Goal: Information Seeking & Learning: Learn about a topic

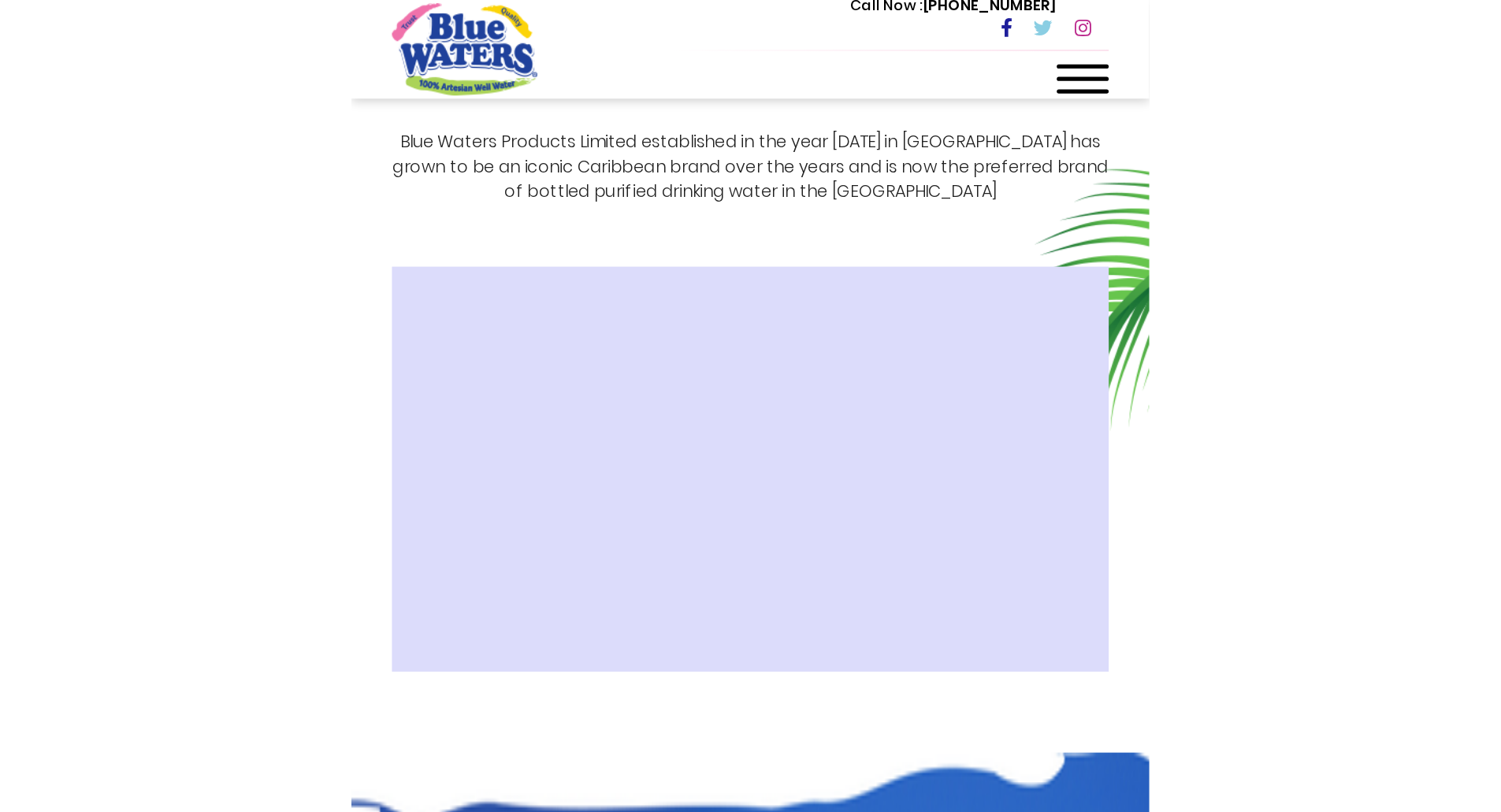
scroll to position [367, 0]
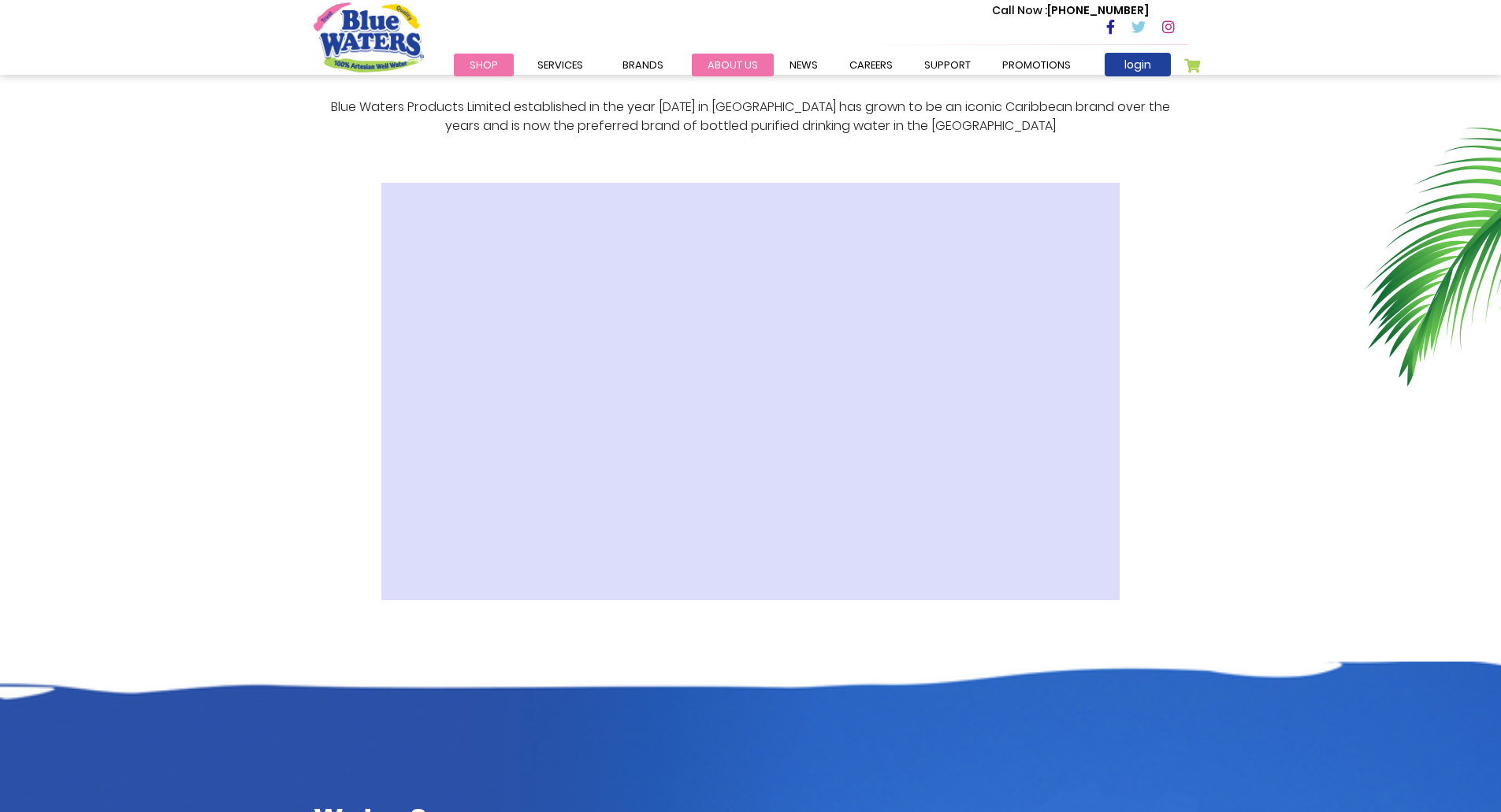
click at [604, 56] on link "about us" at bounding box center [733, 65] width 82 height 22
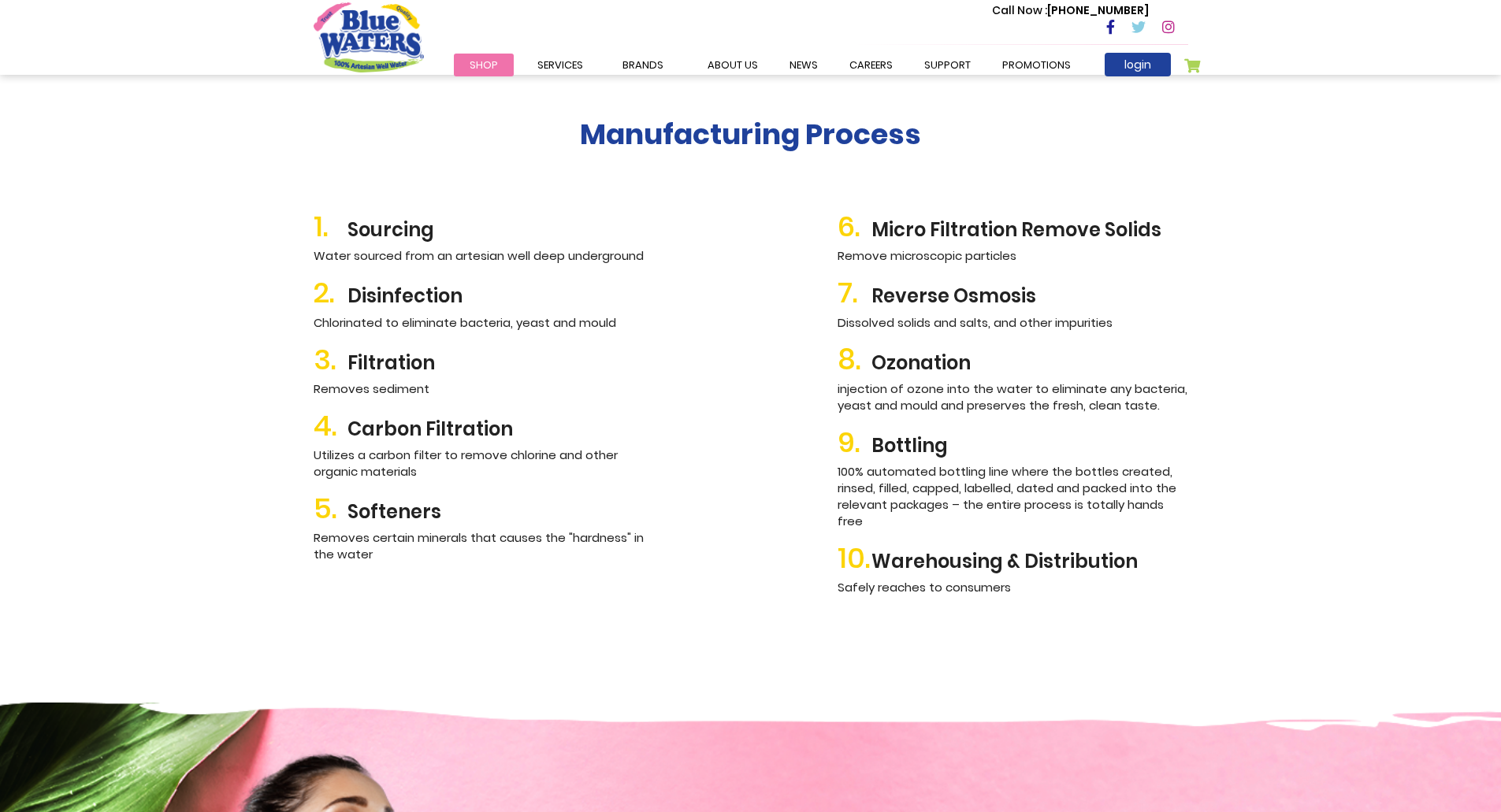
scroll to position [1502, 0]
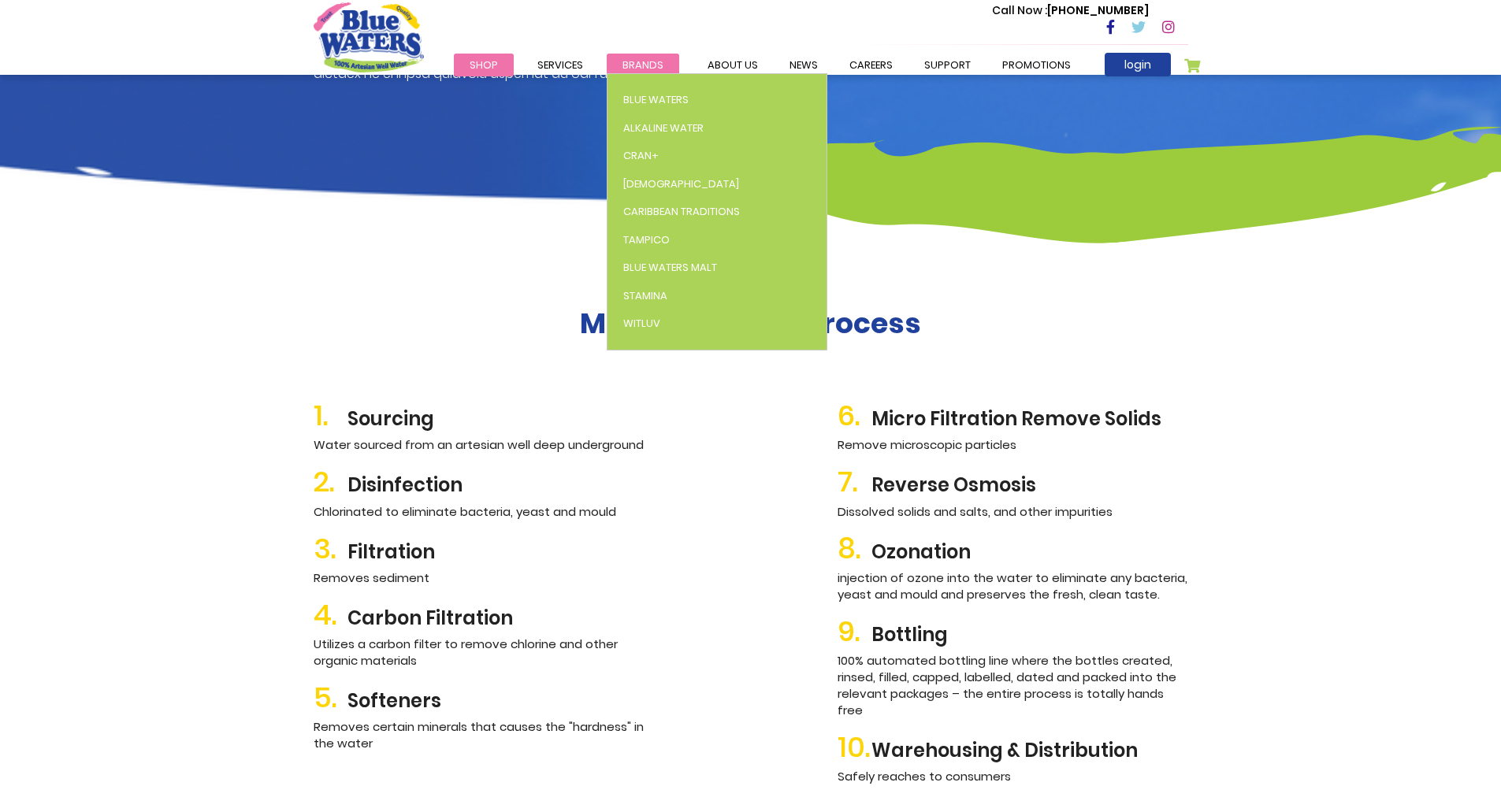
click at [622, 63] on span "Brands" at bounding box center [643, 65] width 41 height 15
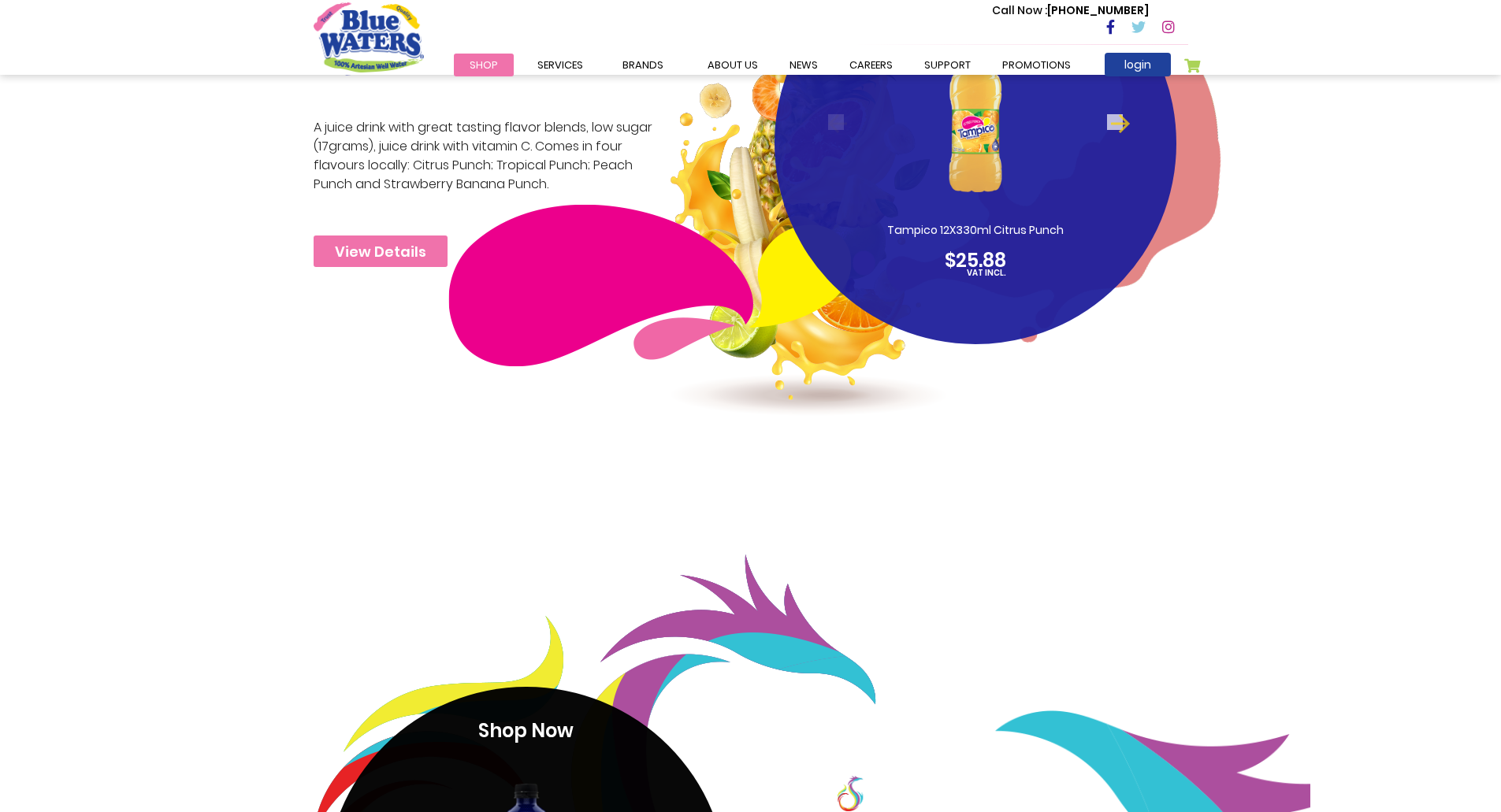
scroll to position [2346, 0]
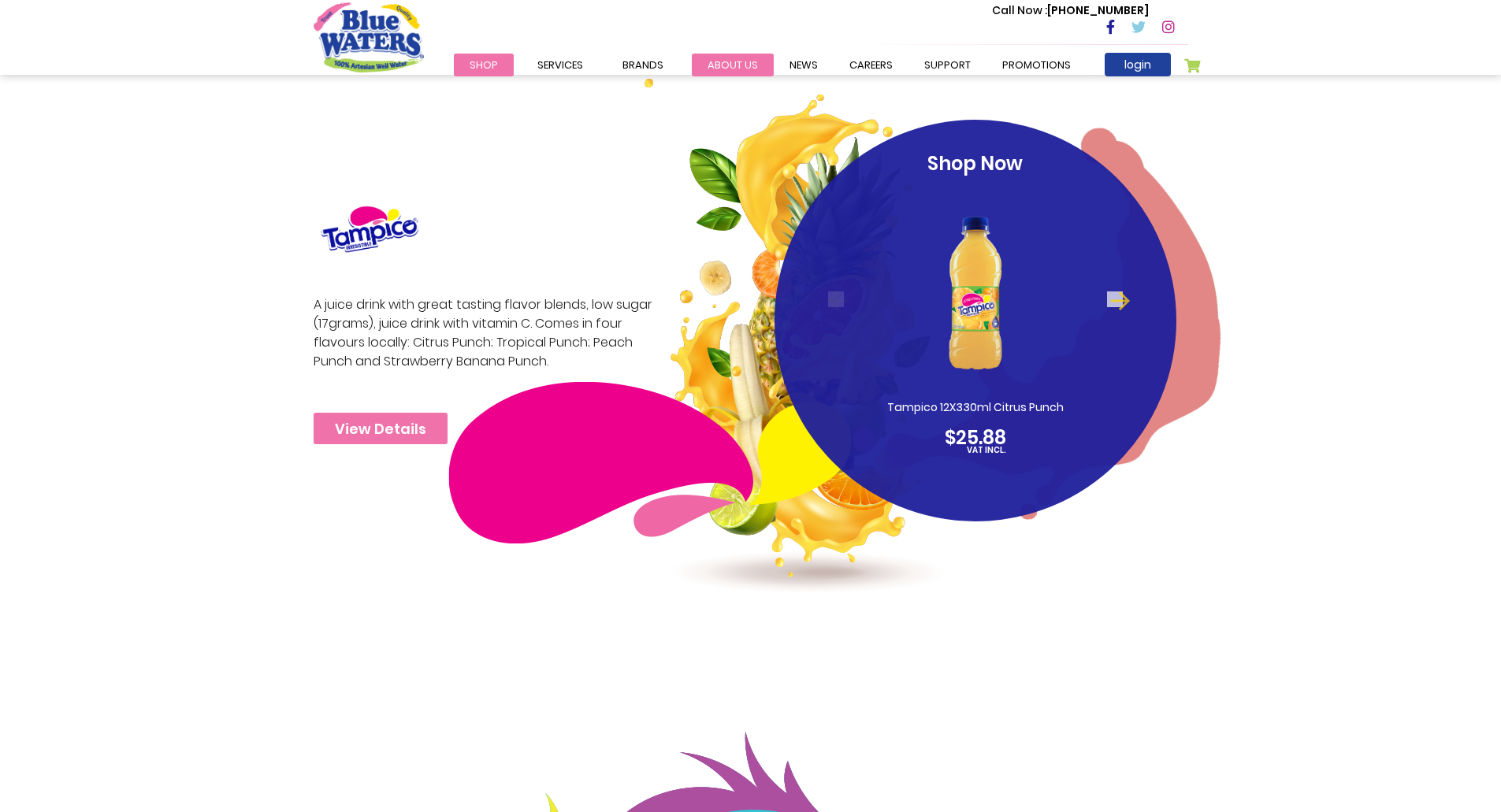
click at [756, 56] on link "about us" at bounding box center [733, 65] width 82 height 22
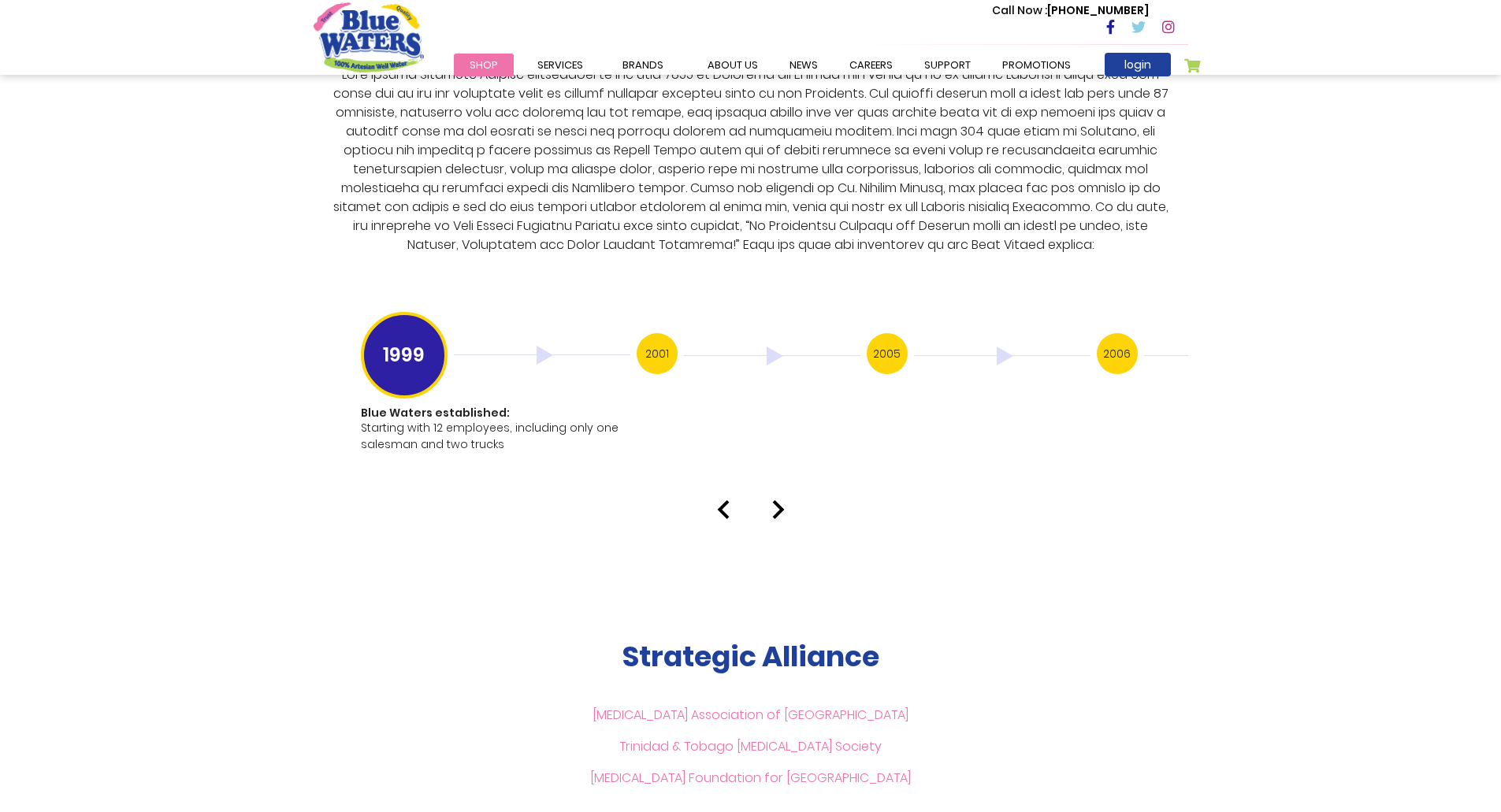
scroll to position [2993, 0]
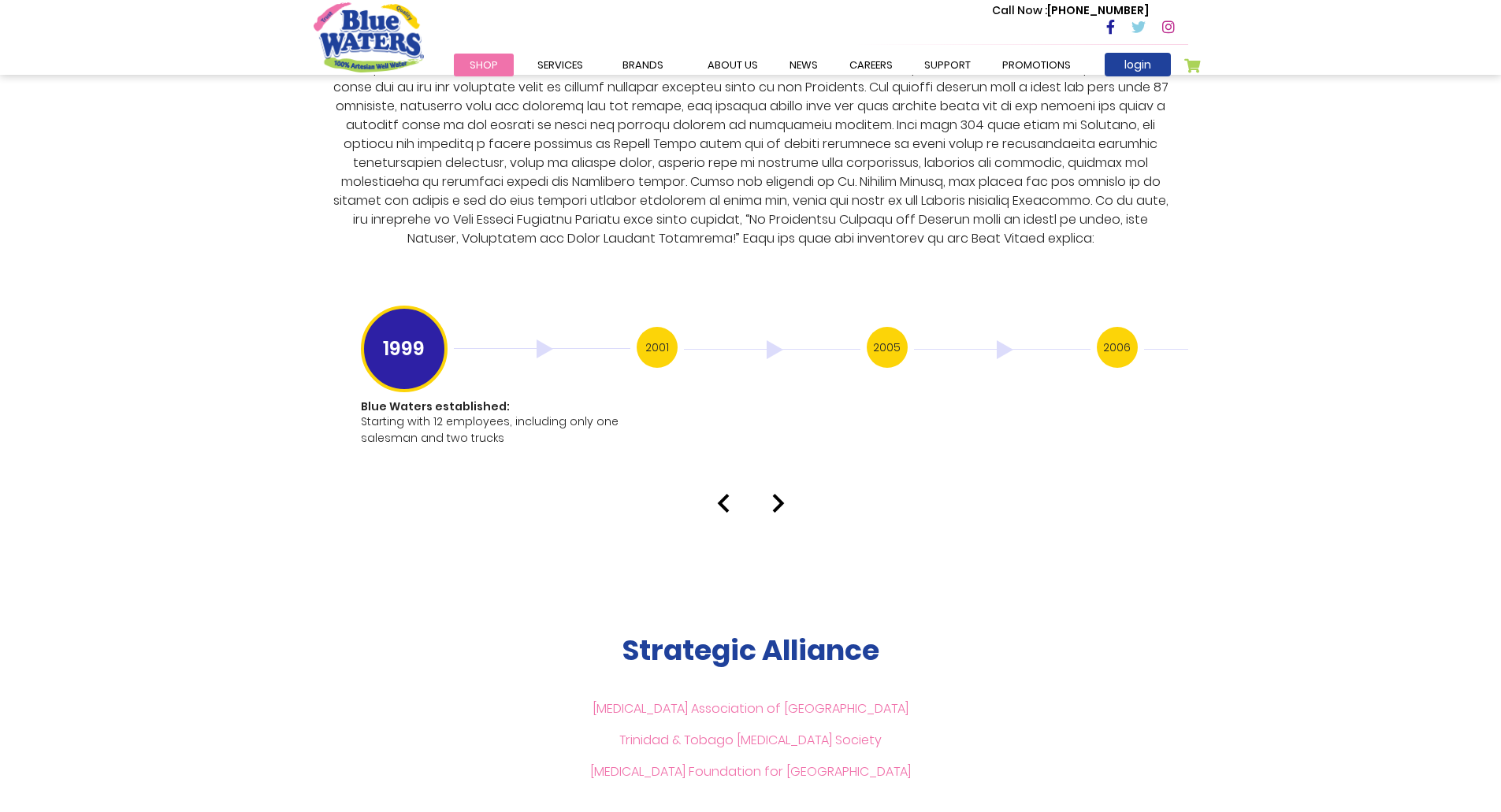
click at [777, 494] on img at bounding box center [778, 503] width 13 height 19
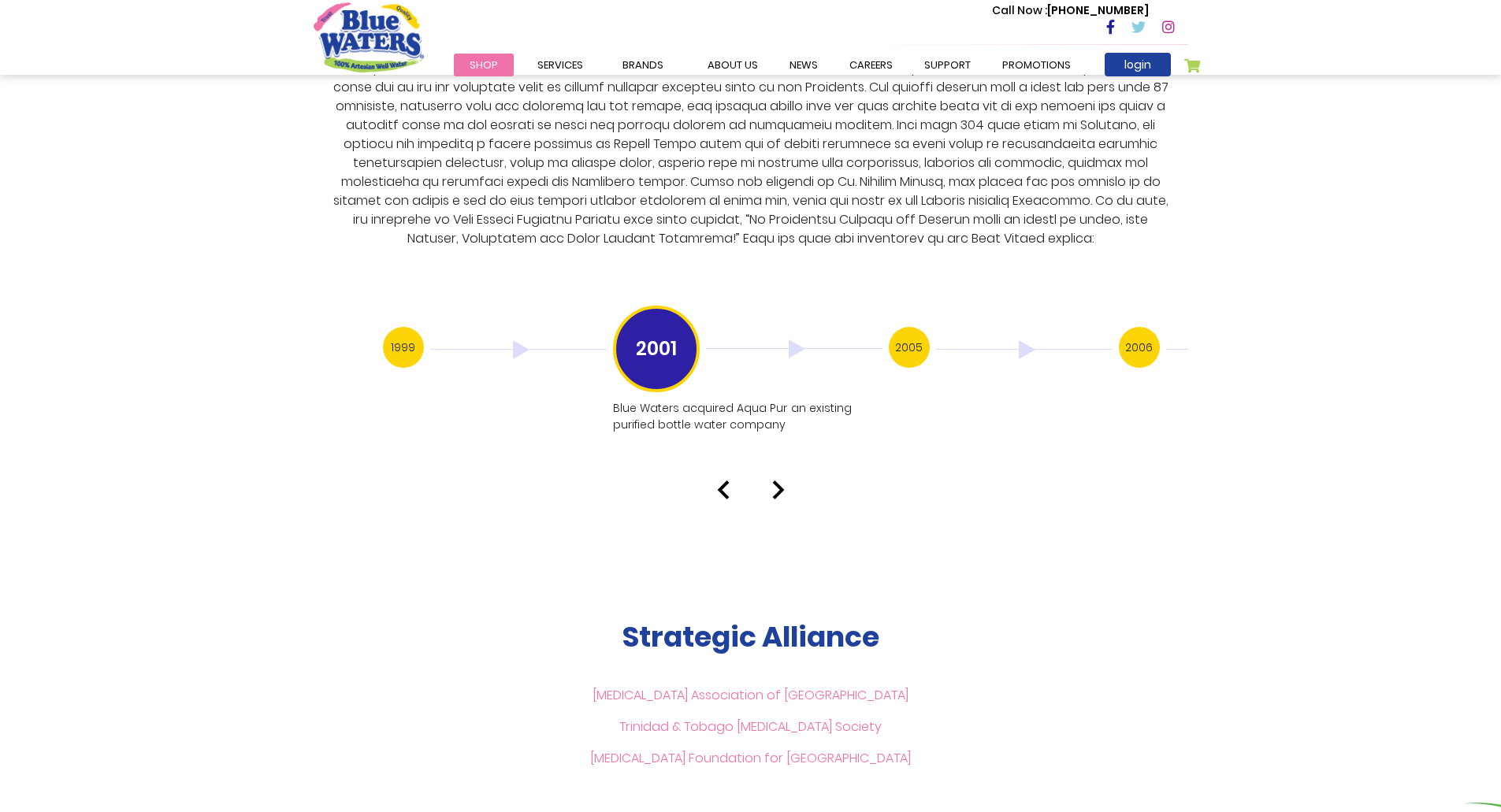
click at [778, 481] on img at bounding box center [778, 489] width 13 height 19
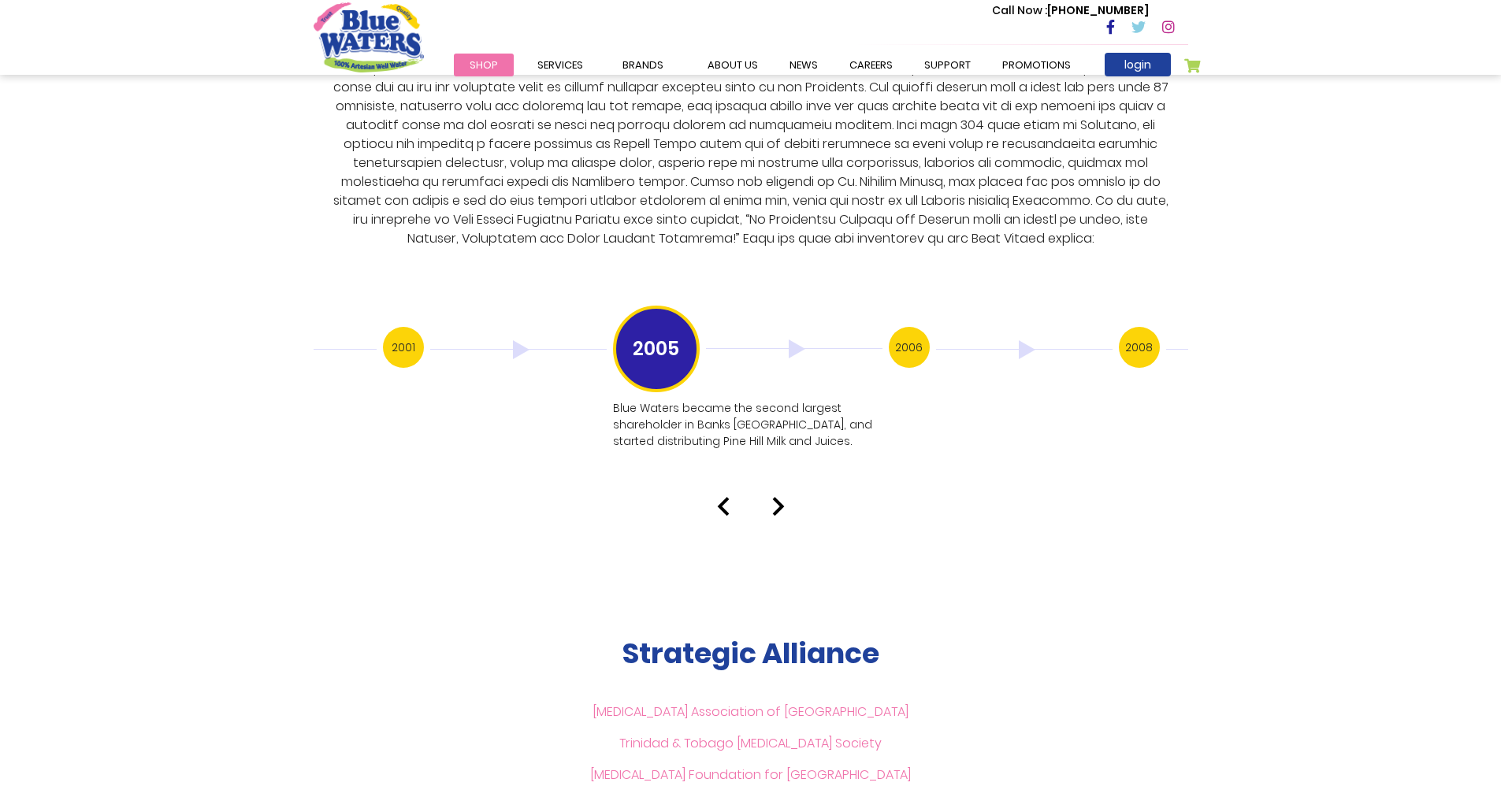
click at [777, 476] on div "Our History 1999 Blue Waters established: Starting with 12 employees, including…" at bounding box center [750, 199] width 1501 height 635
click at [777, 497] on img at bounding box center [778, 506] width 13 height 19
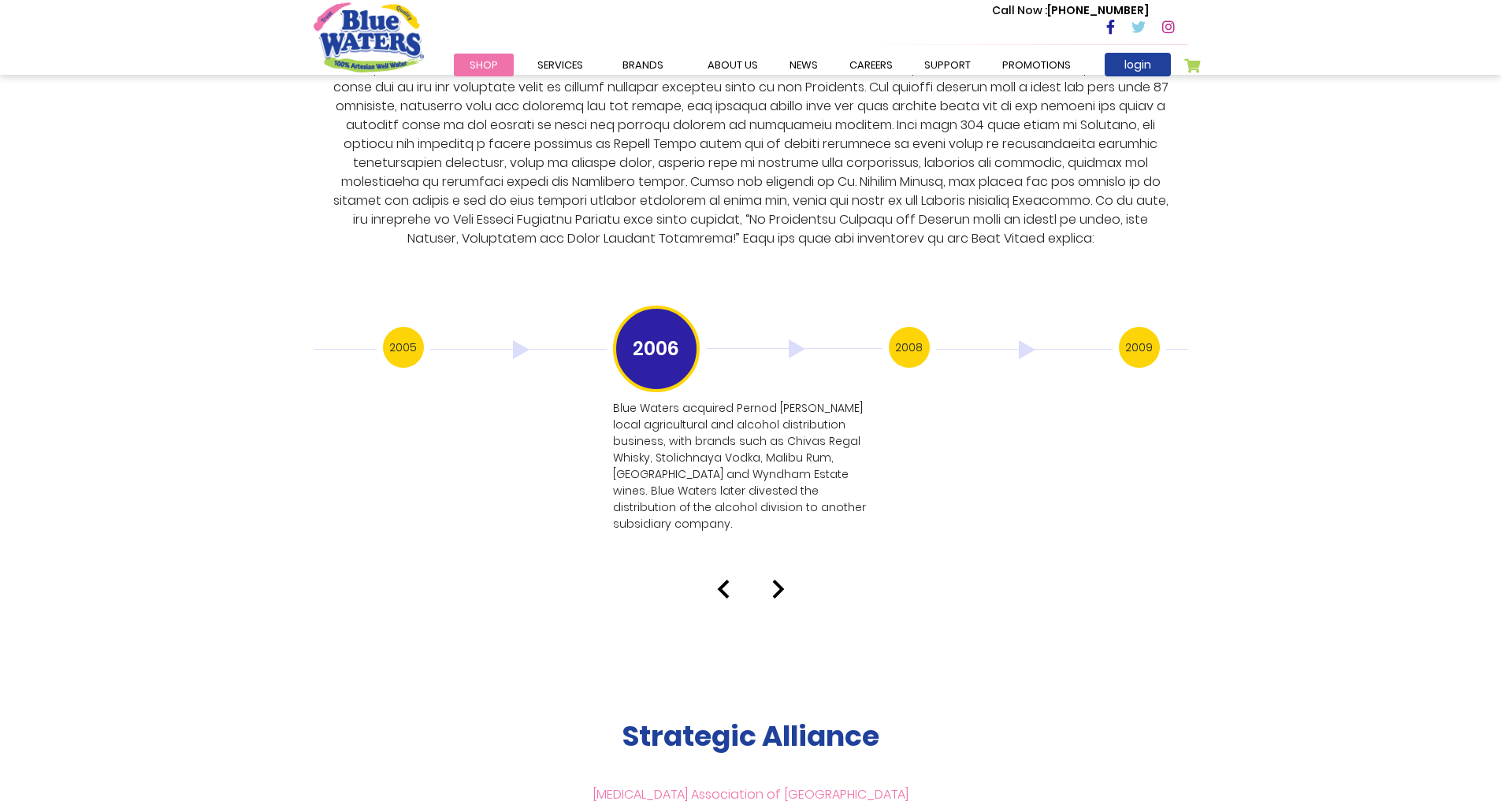
click at [770, 544] on div "Our History 1999 Blue Waters established: Starting with 12 employees, including…" at bounding box center [750, 240] width 1501 height 717
click at [779, 580] on img at bounding box center [778, 589] width 13 height 19
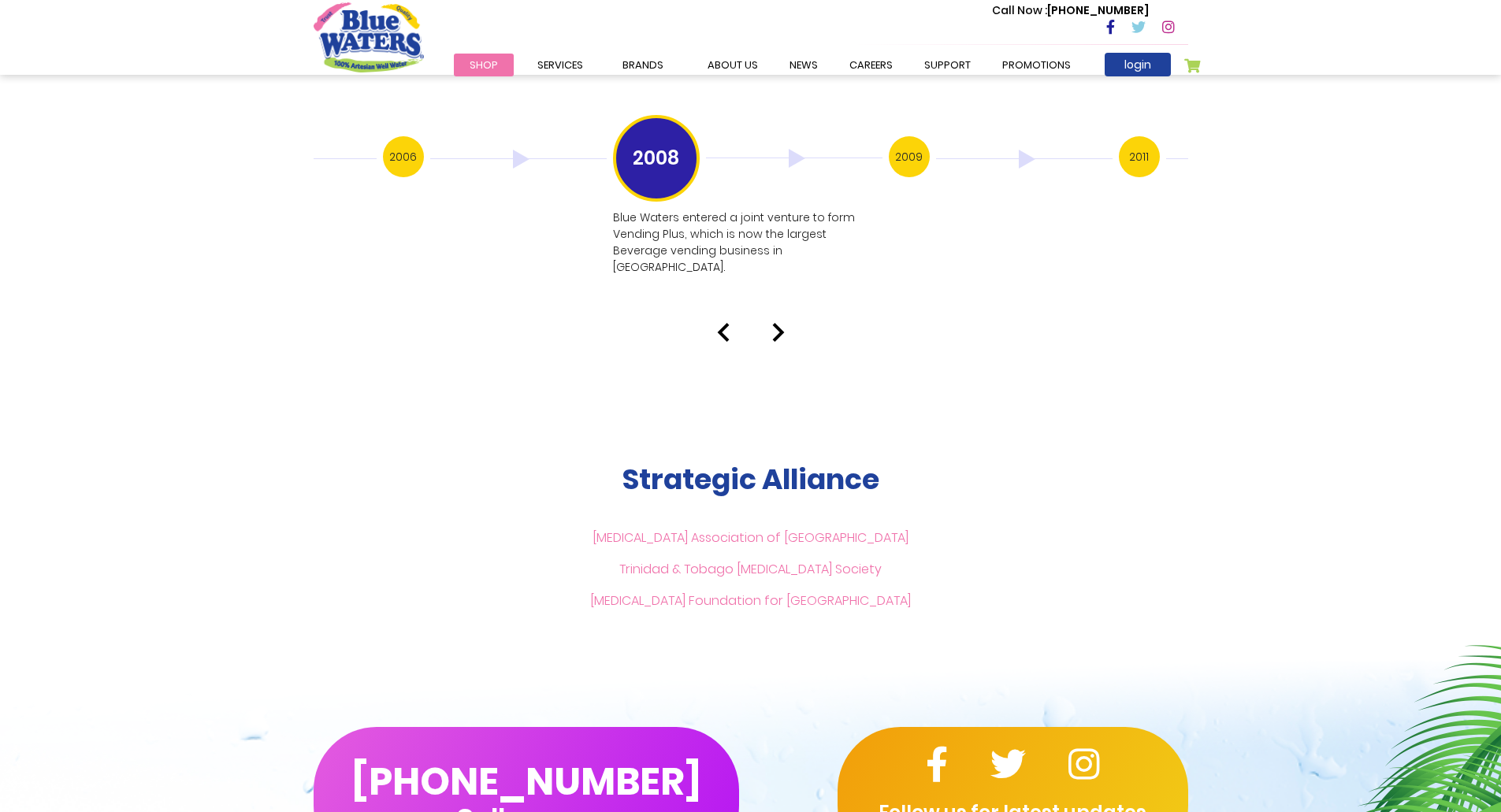
scroll to position [3214, 0]
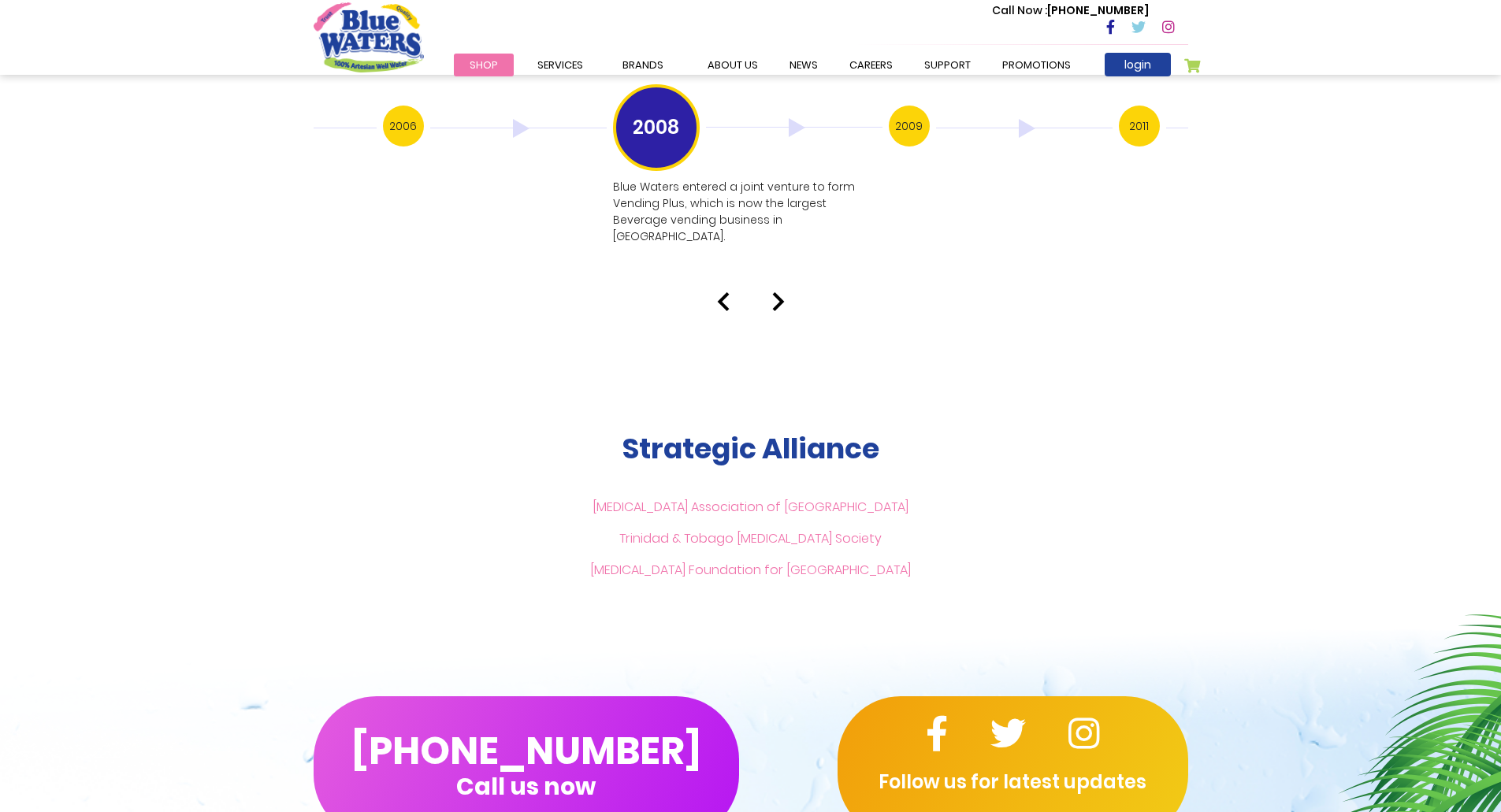
click at [776, 292] on img at bounding box center [778, 301] width 13 height 19
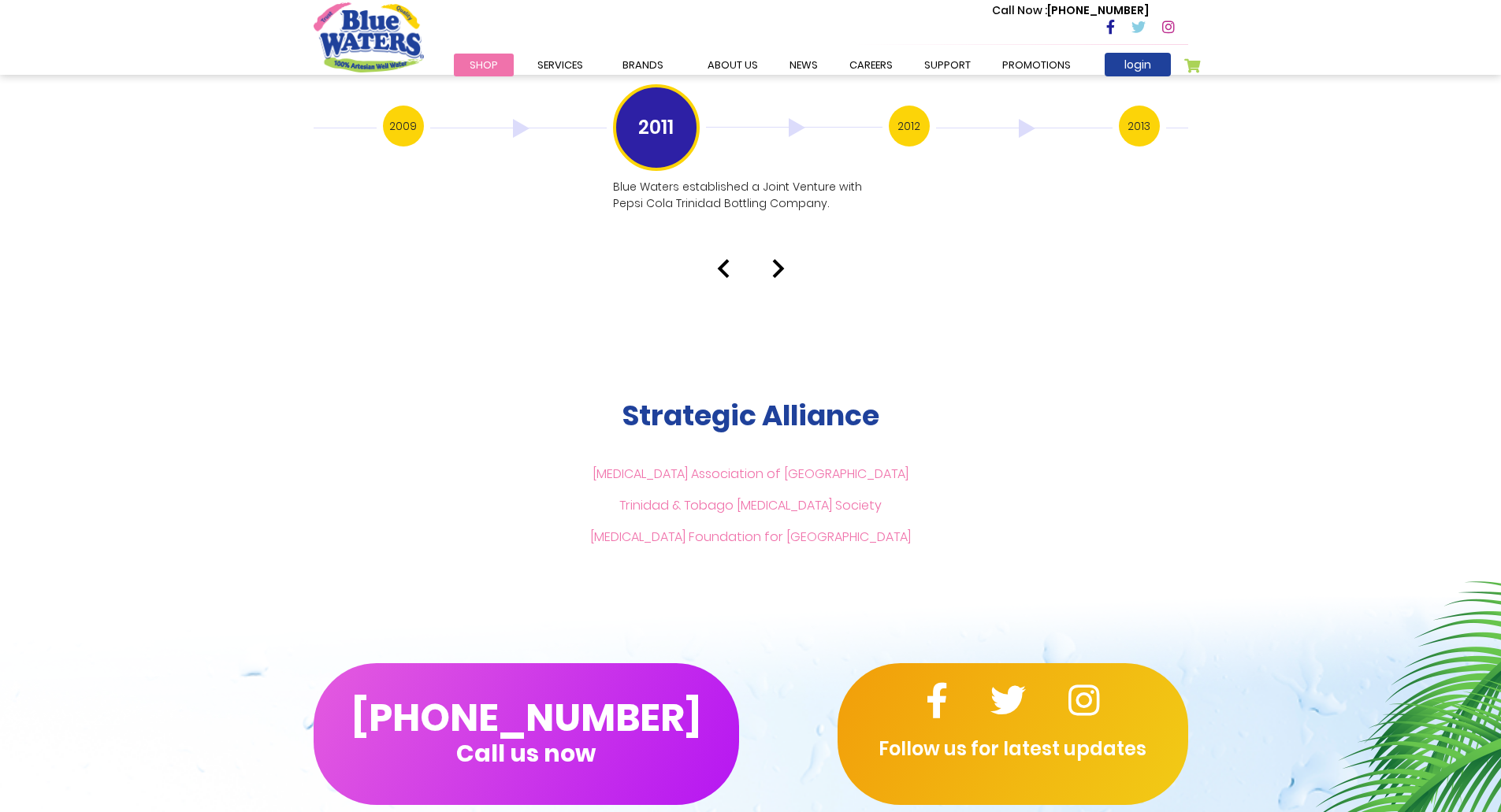
click at [773, 259] on img at bounding box center [778, 268] width 13 height 19
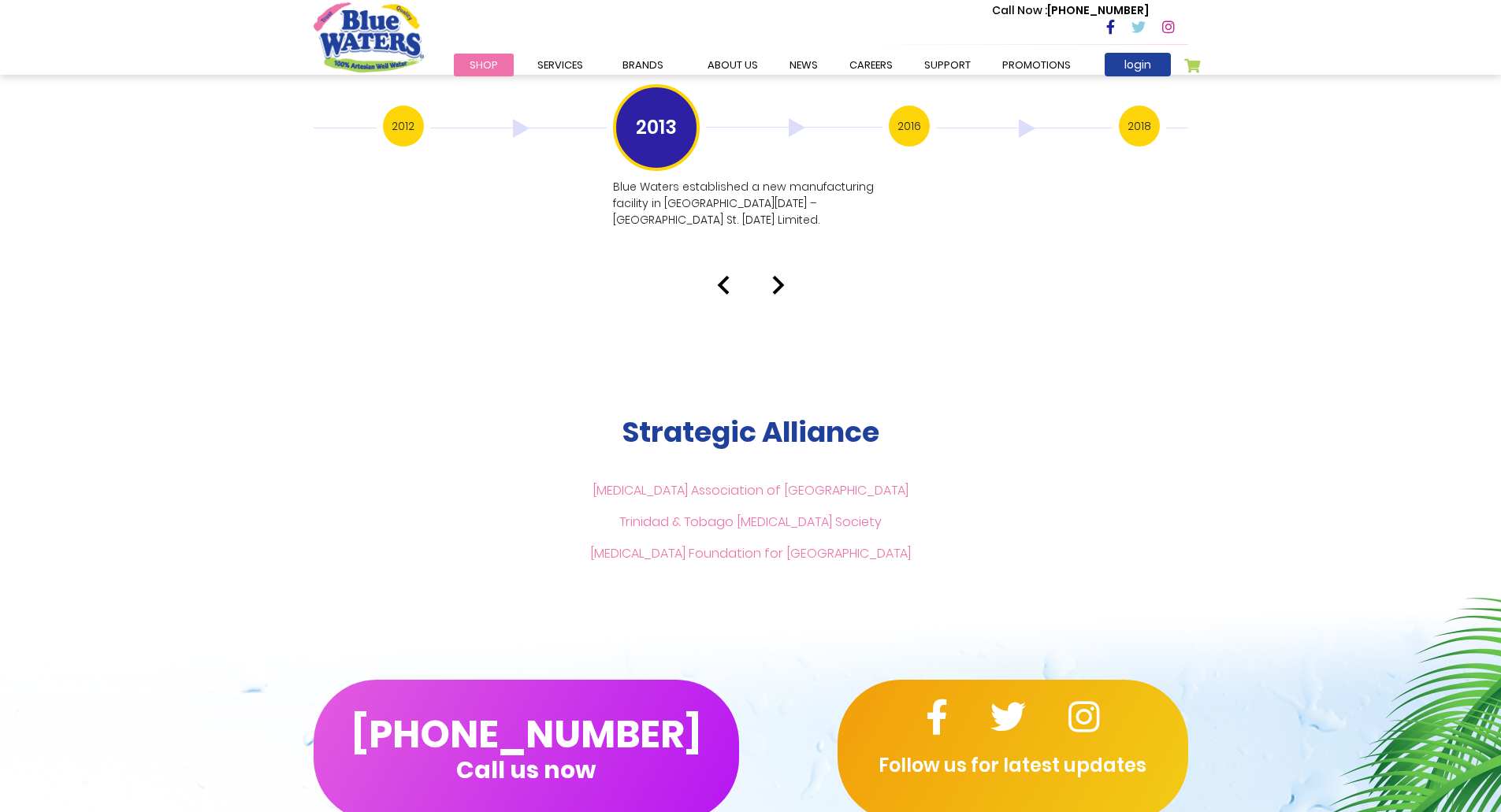
click at [773, 276] on img at bounding box center [778, 285] width 13 height 19
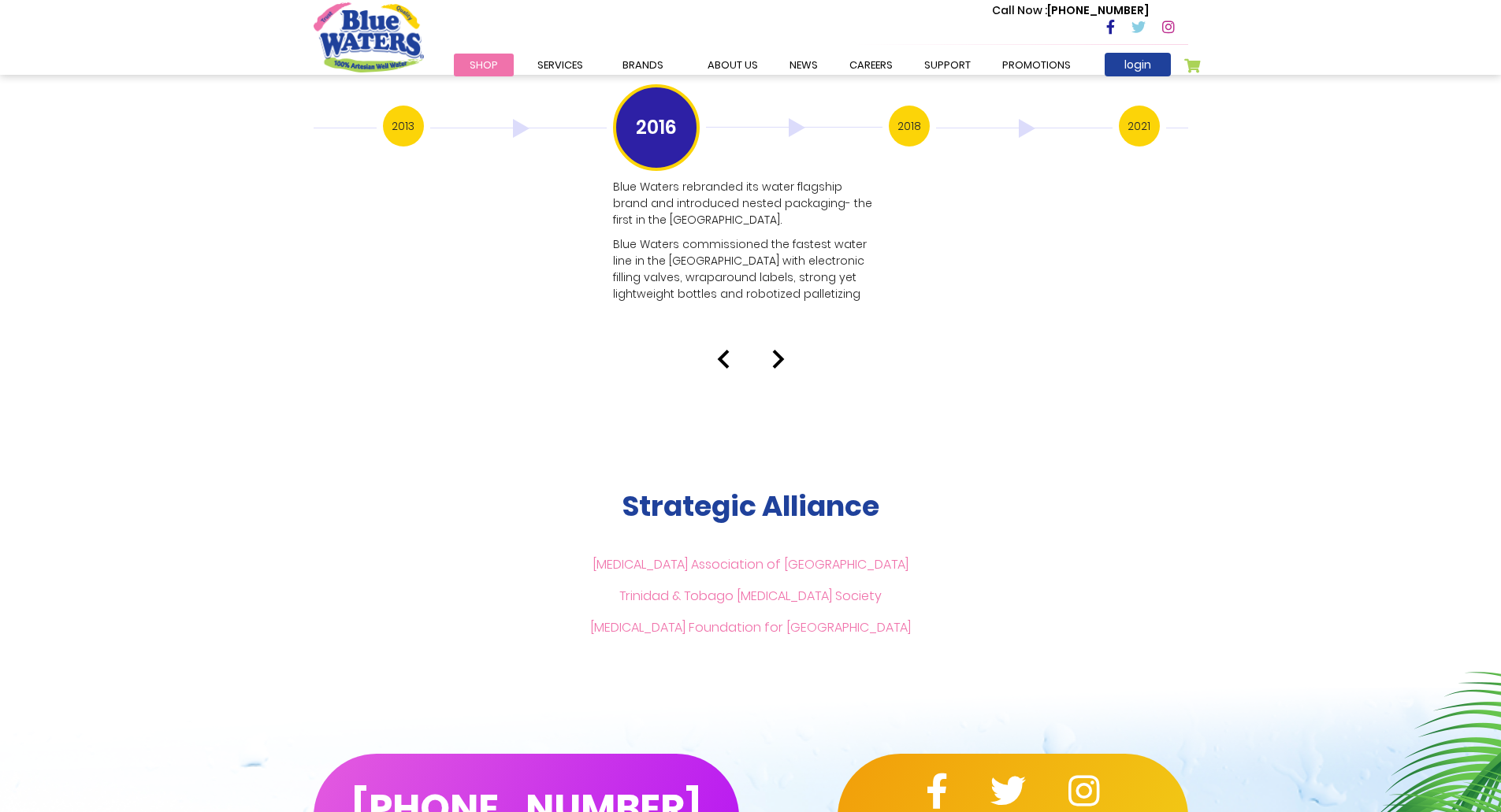
click at [780, 350] on img at bounding box center [778, 358] width 13 height 19
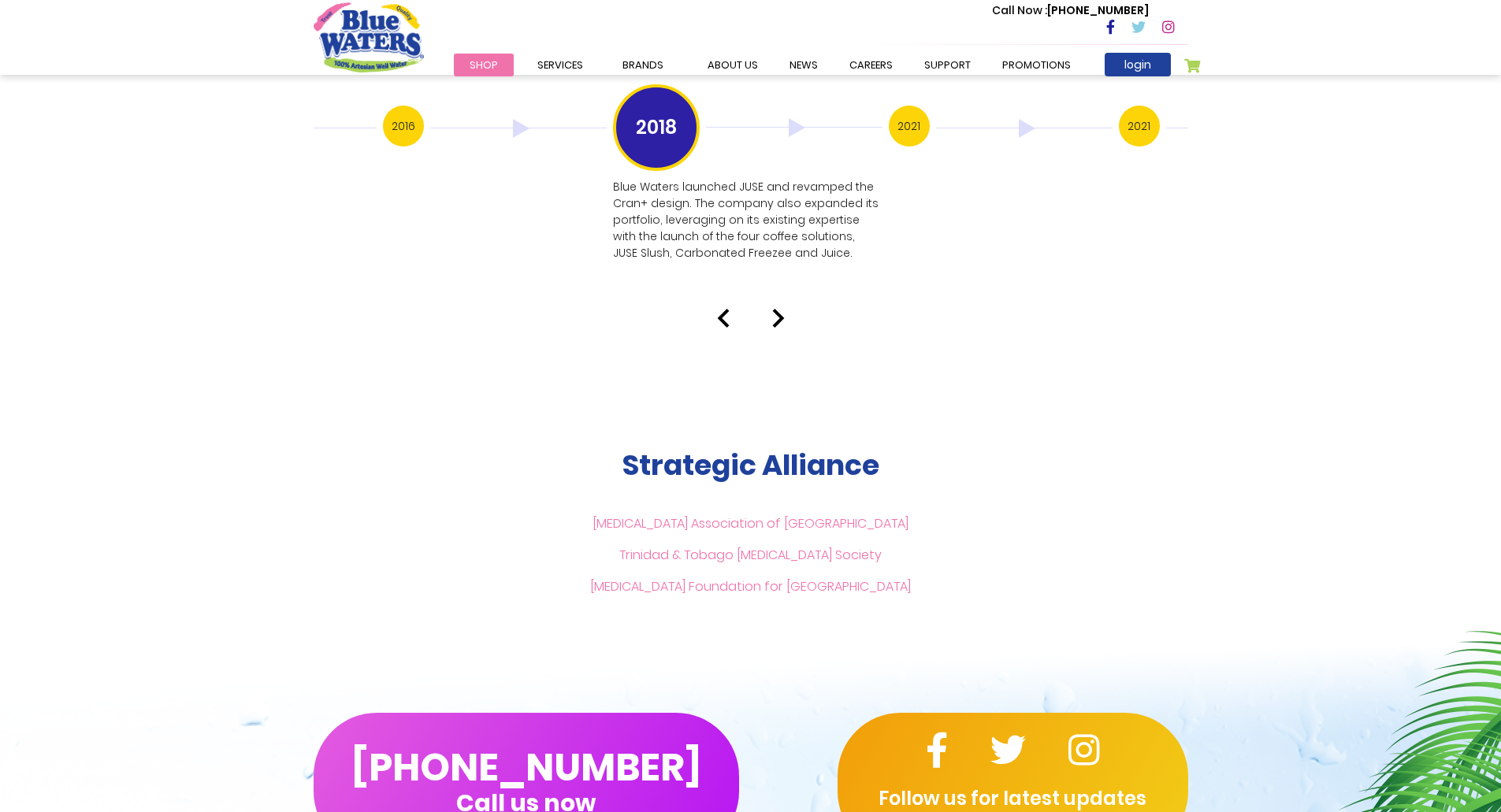
click at [779, 309] on img at bounding box center [778, 318] width 13 height 19
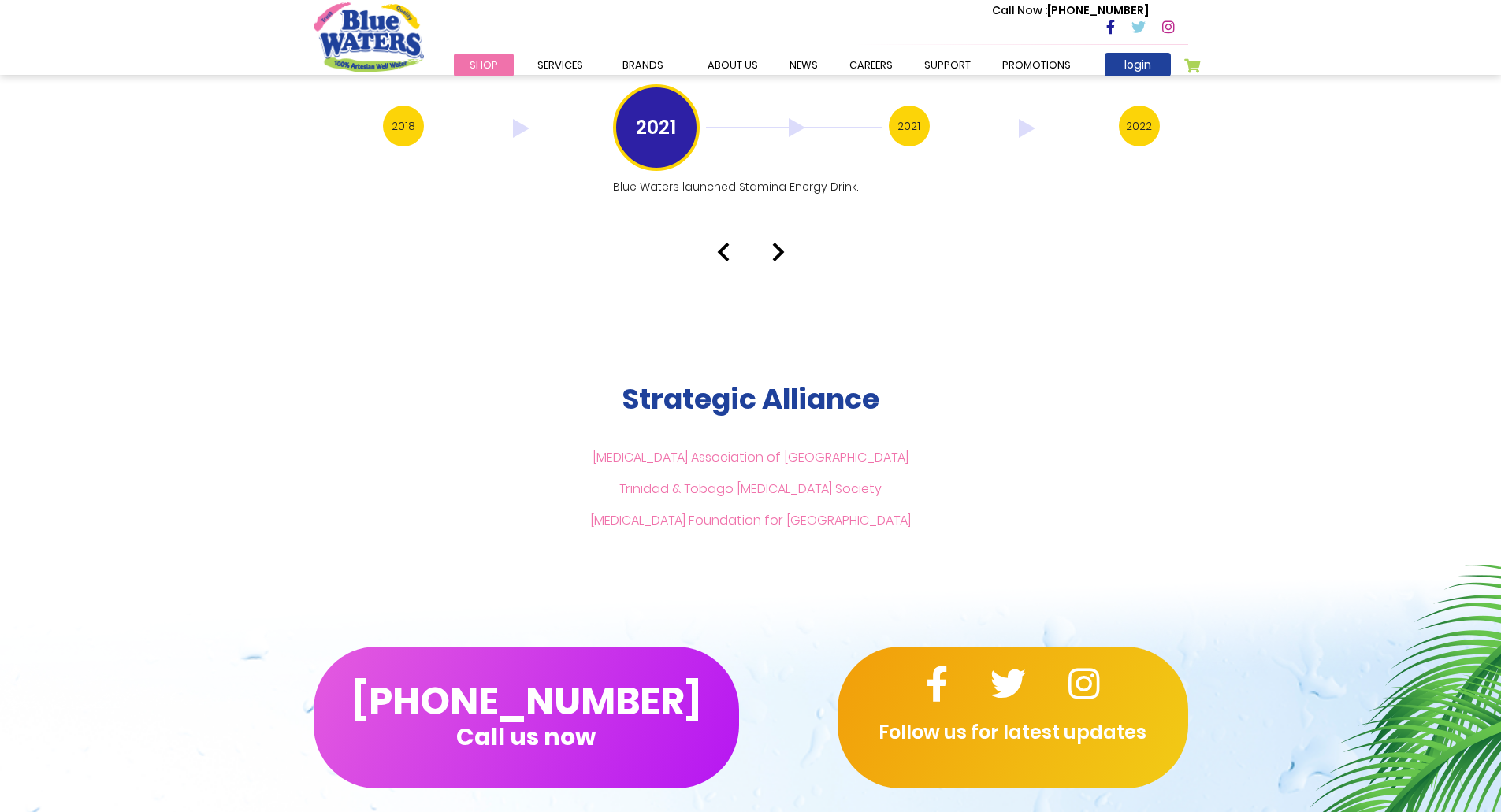
click at [778, 243] on img at bounding box center [778, 252] width 13 height 19
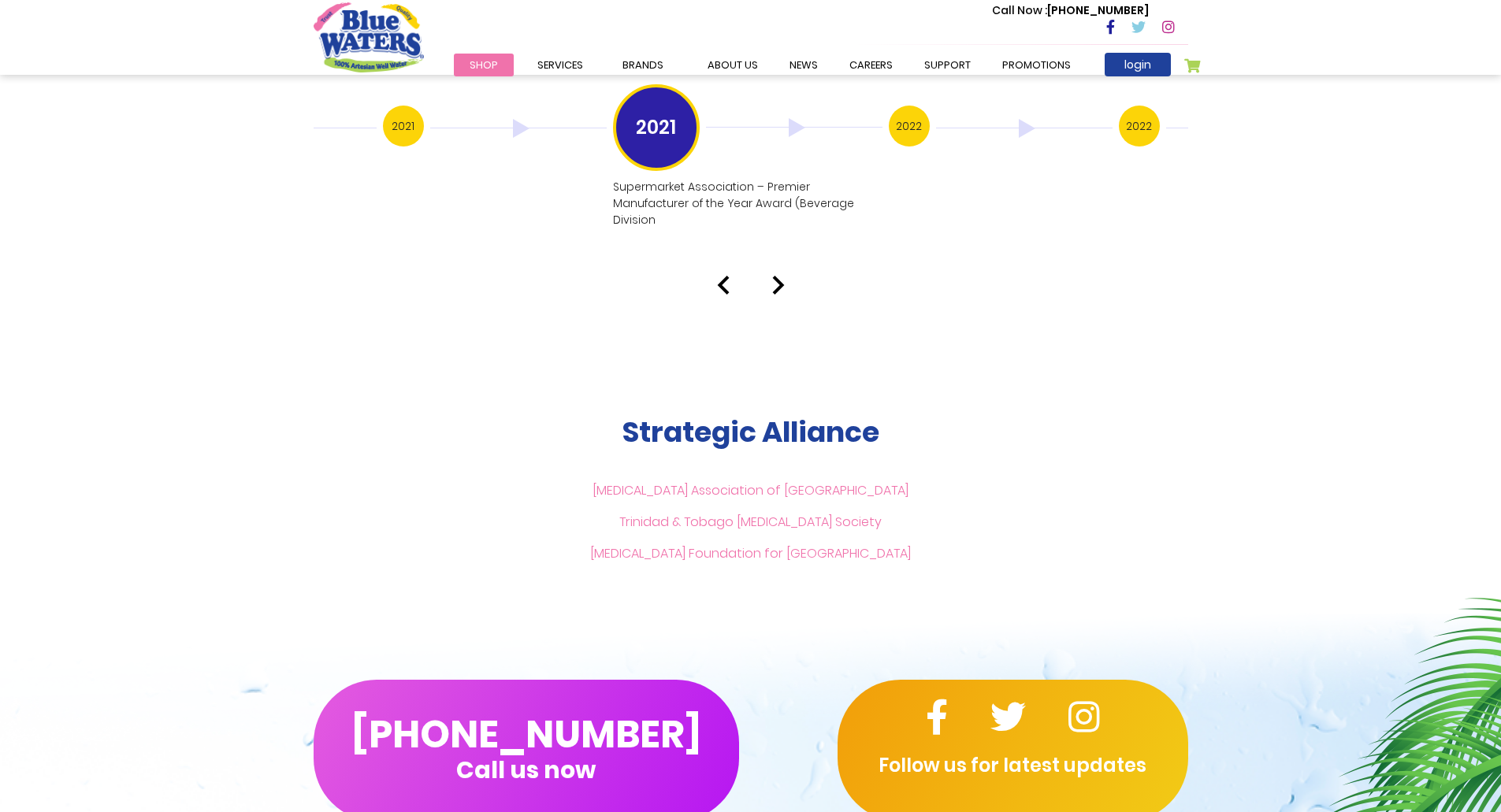
click at [780, 276] on img at bounding box center [778, 285] width 13 height 19
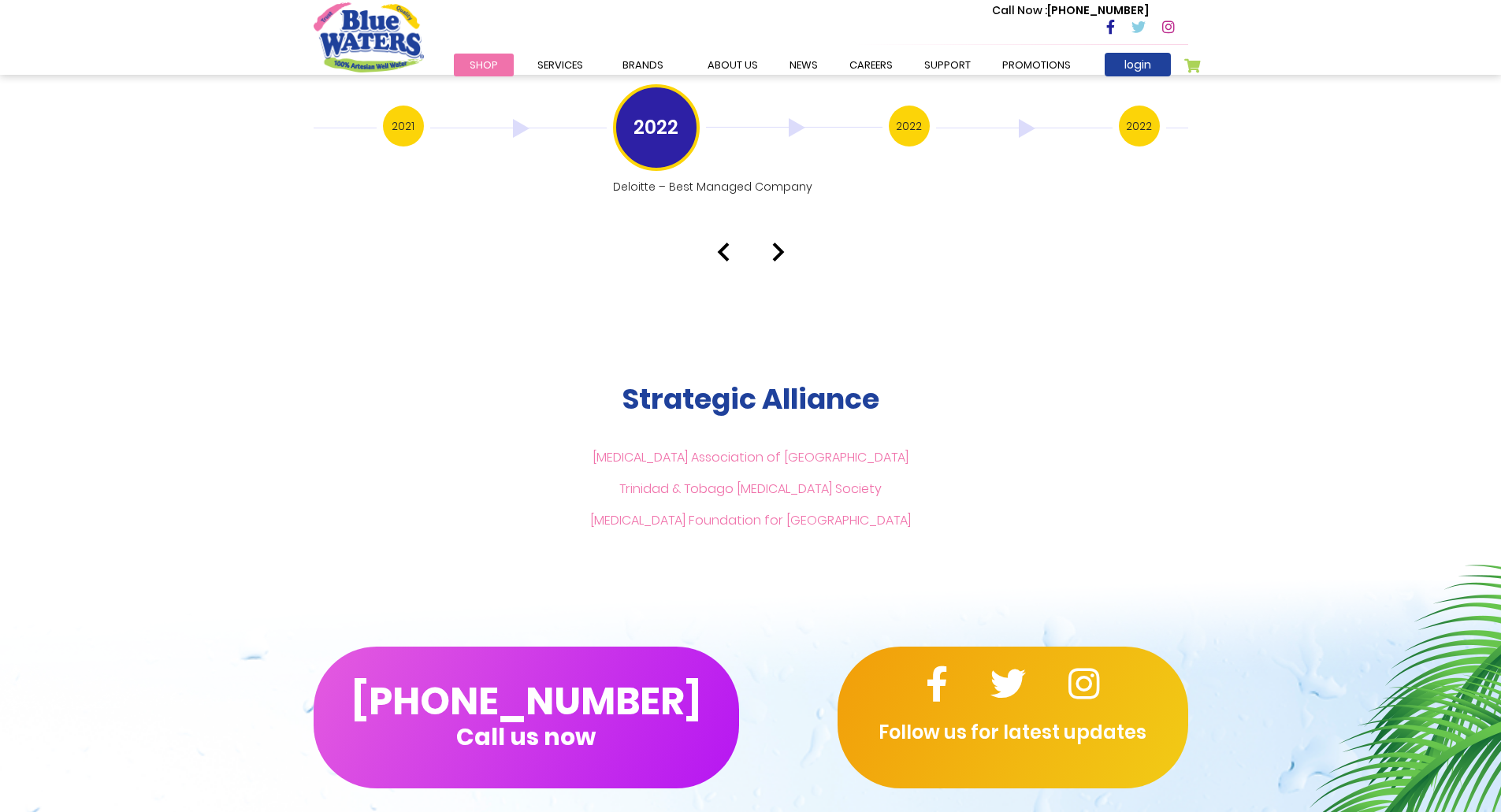
click at [778, 243] on img at bounding box center [778, 252] width 13 height 19
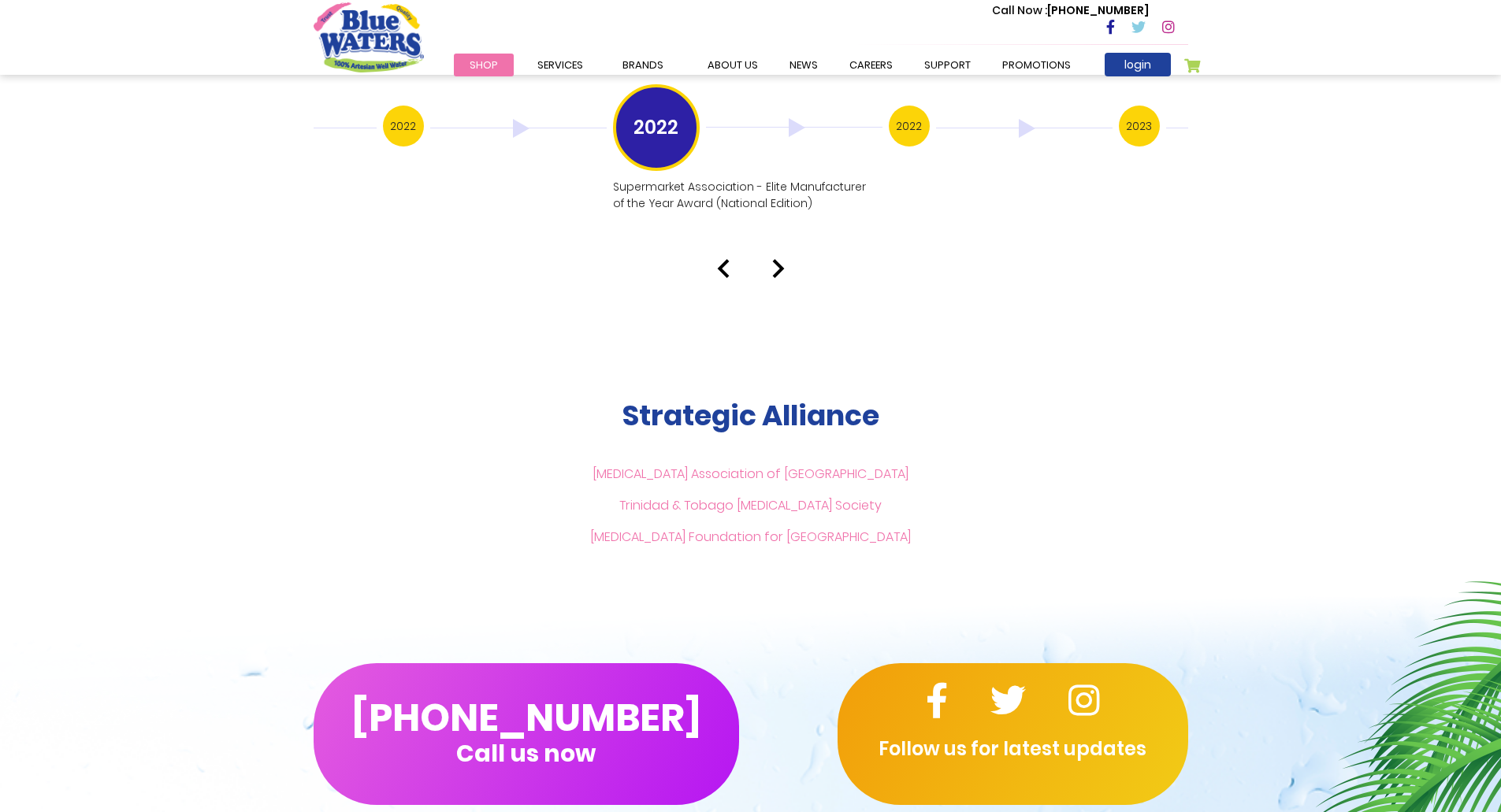
click at [772, 259] on img at bounding box center [778, 268] width 13 height 19
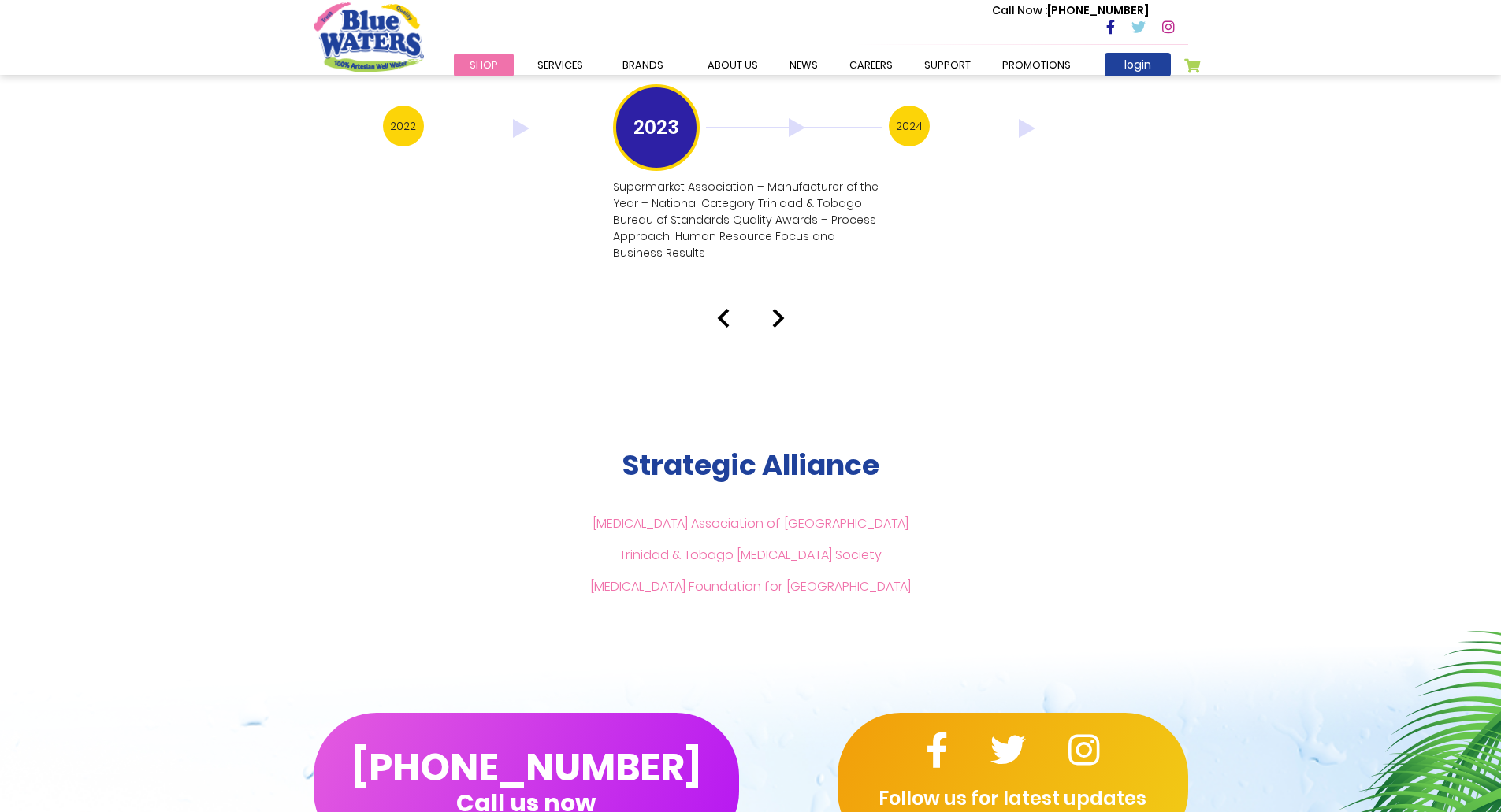
click at [777, 309] on img at bounding box center [778, 318] width 13 height 19
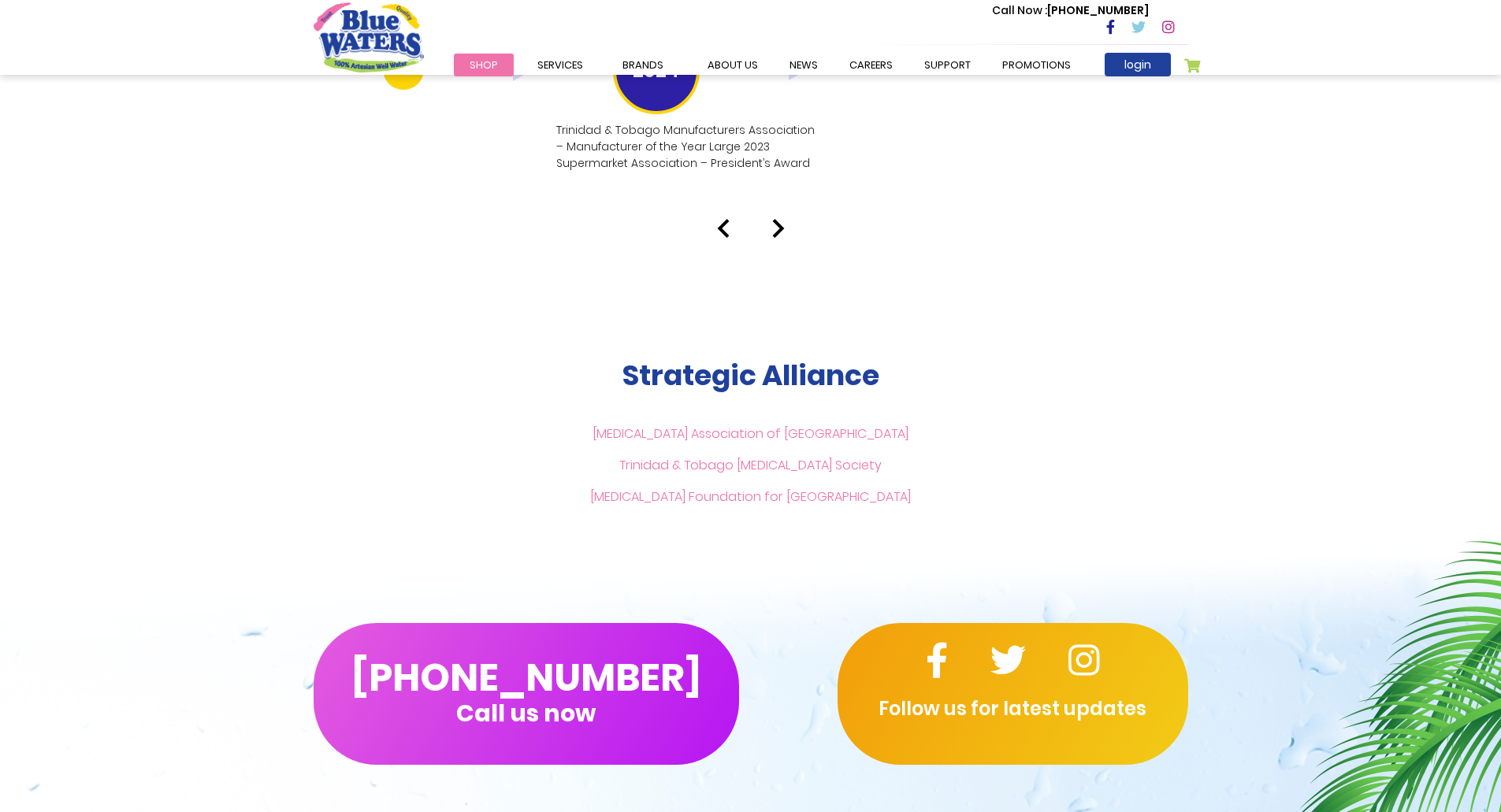
scroll to position [3276, 0]
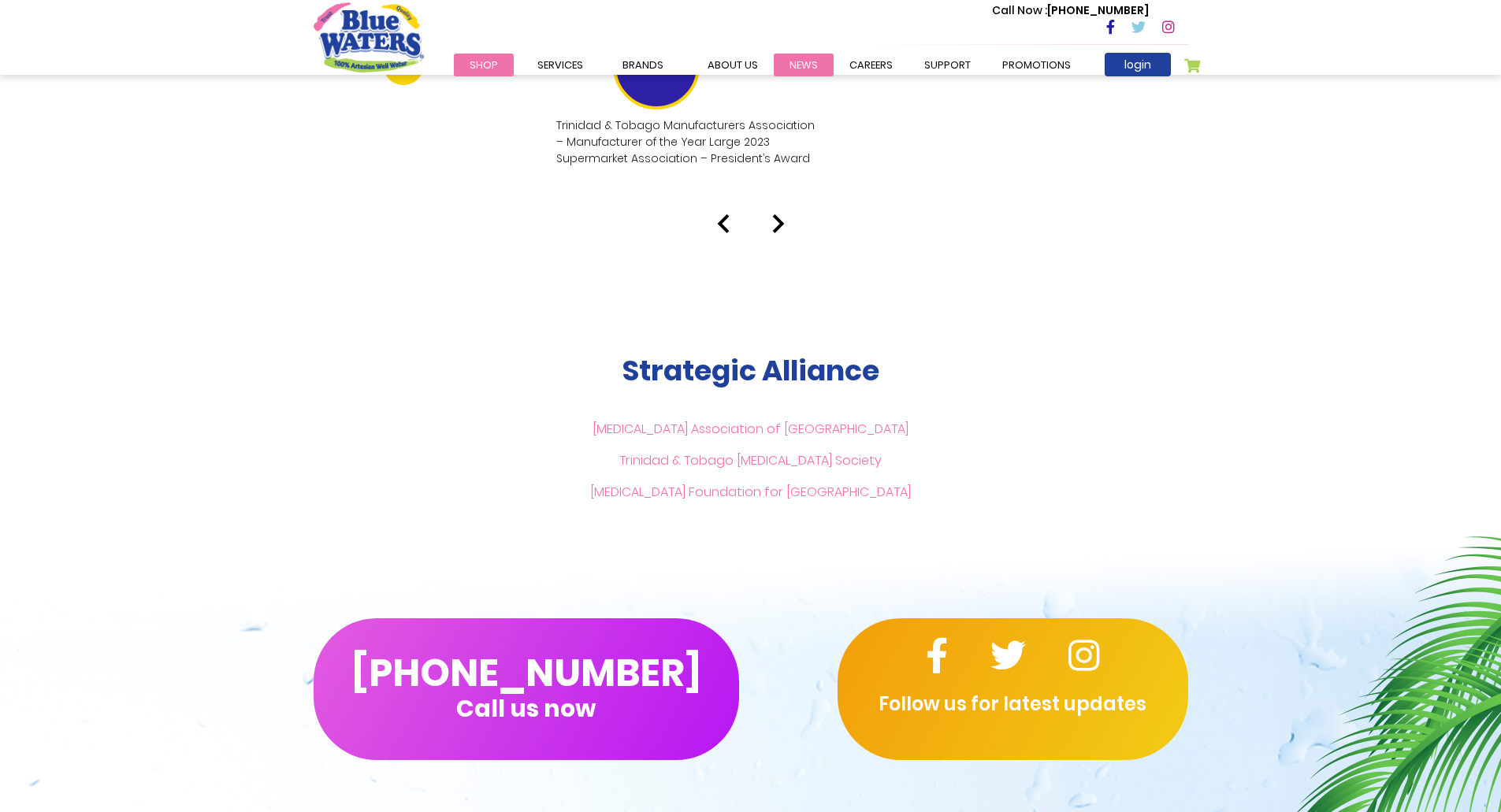
click at [785, 67] on link "News" at bounding box center [803, 65] width 60 height 22
